Goal: Task Accomplishment & Management: Manage account settings

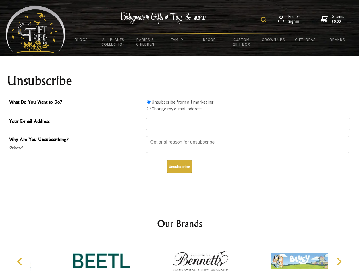
click at [264, 20] on img at bounding box center [264, 20] width 6 height 6
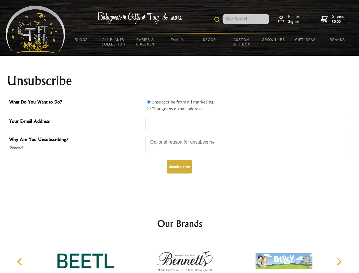
click at [180, 136] on div at bounding box center [248, 145] width 205 height 20
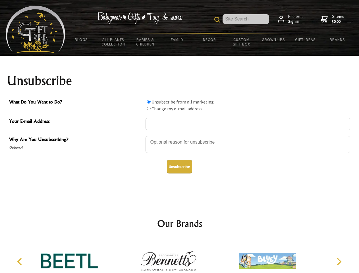
click at [149, 102] on input "What Do You Want to Do?" at bounding box center [149, 102] width 4 height 4
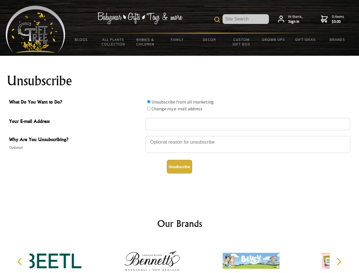
click at [149, 108] on input "What Do You Want to Do?" at bounding box center [149, 109] width 4 height 4
radio input "true"
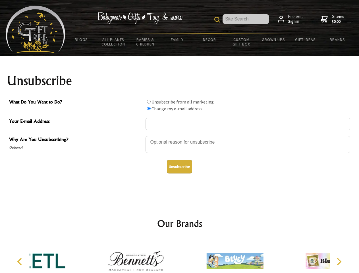
click at [179, 167] on button "Unsubscribe" at bounding box center [179, 167] width 25 height 14
click at [20, 262] on icon "Previous" at bounding box center [19, 261] width 7 height 7
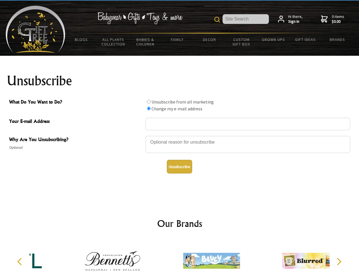
click at [339, 262] on icon "Next" at bounding box center [338, 261] width 7 height 7
